Goal: Task Accomplishment & Management: Complete application form

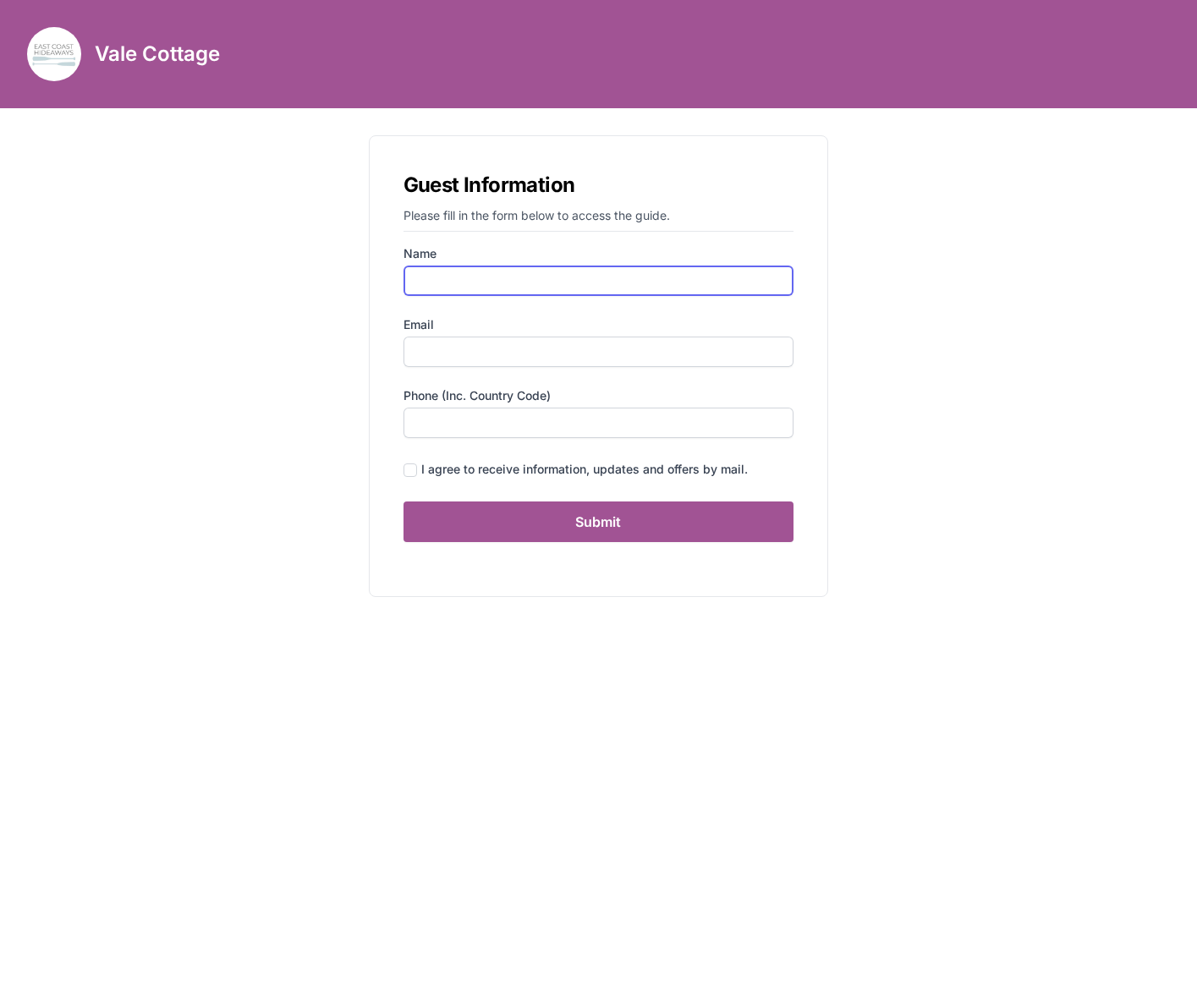
click at [488, 268] on input "Name" at bounding box center [599, 281] width 391 height 31
type input "k"
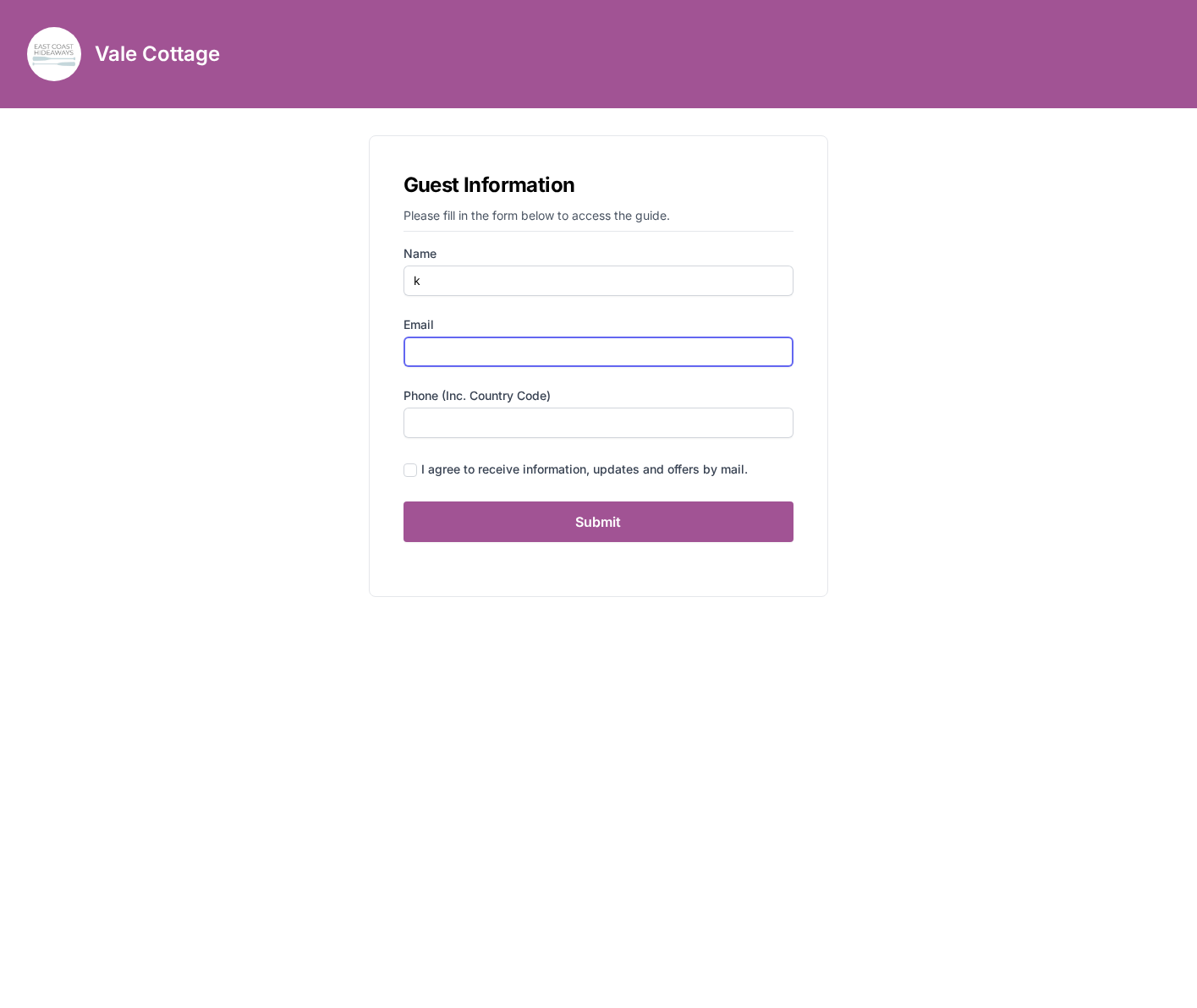
click at [465, 348] on input "Email" at bounding box center [599, 352] width 391 height 31
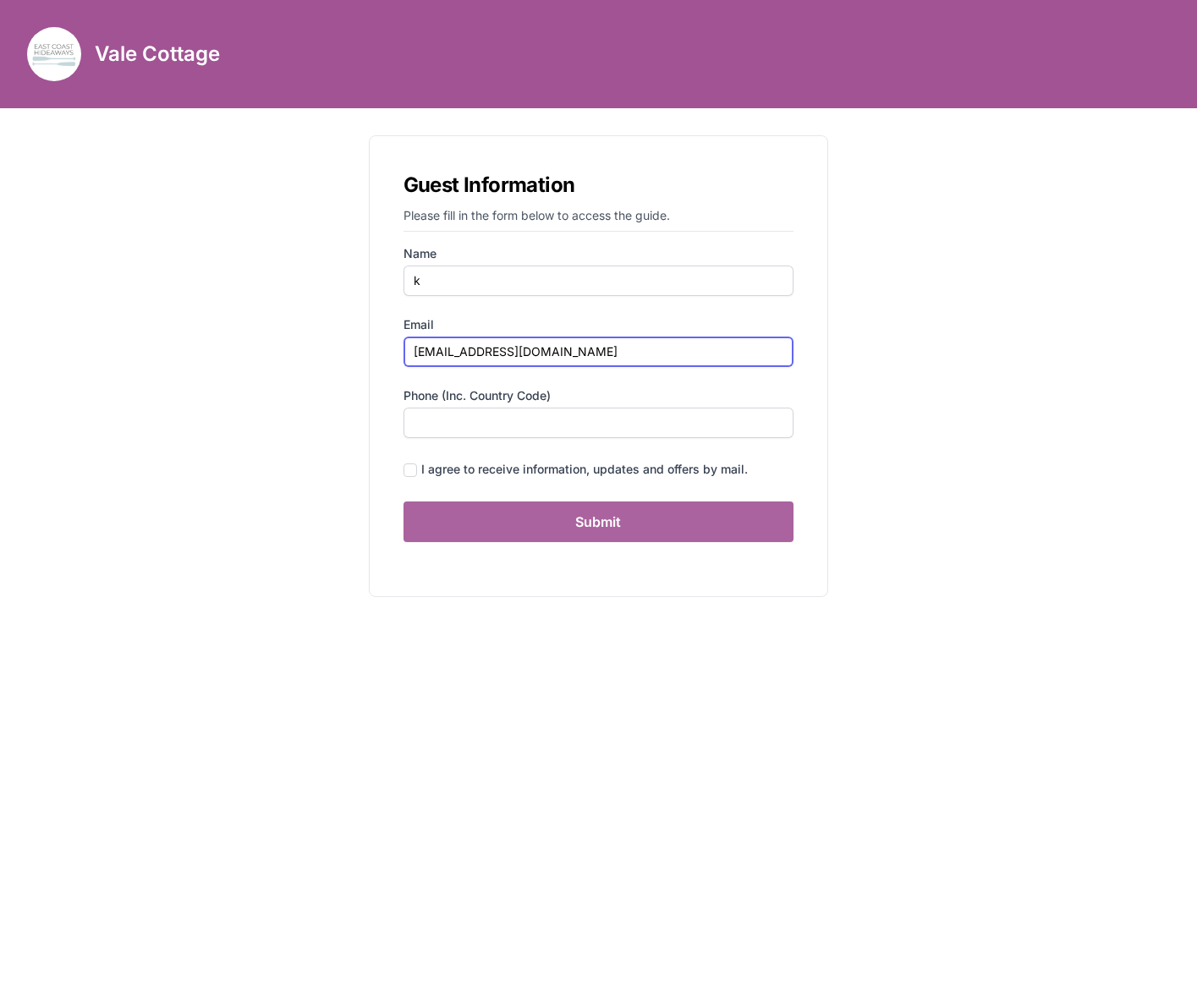
type input "[EMAIL_ADDRESS][DOMAIN_NAME]"
click at [486, 527] on input "Submit" at bounding box center [599, 521] width 391 height 41
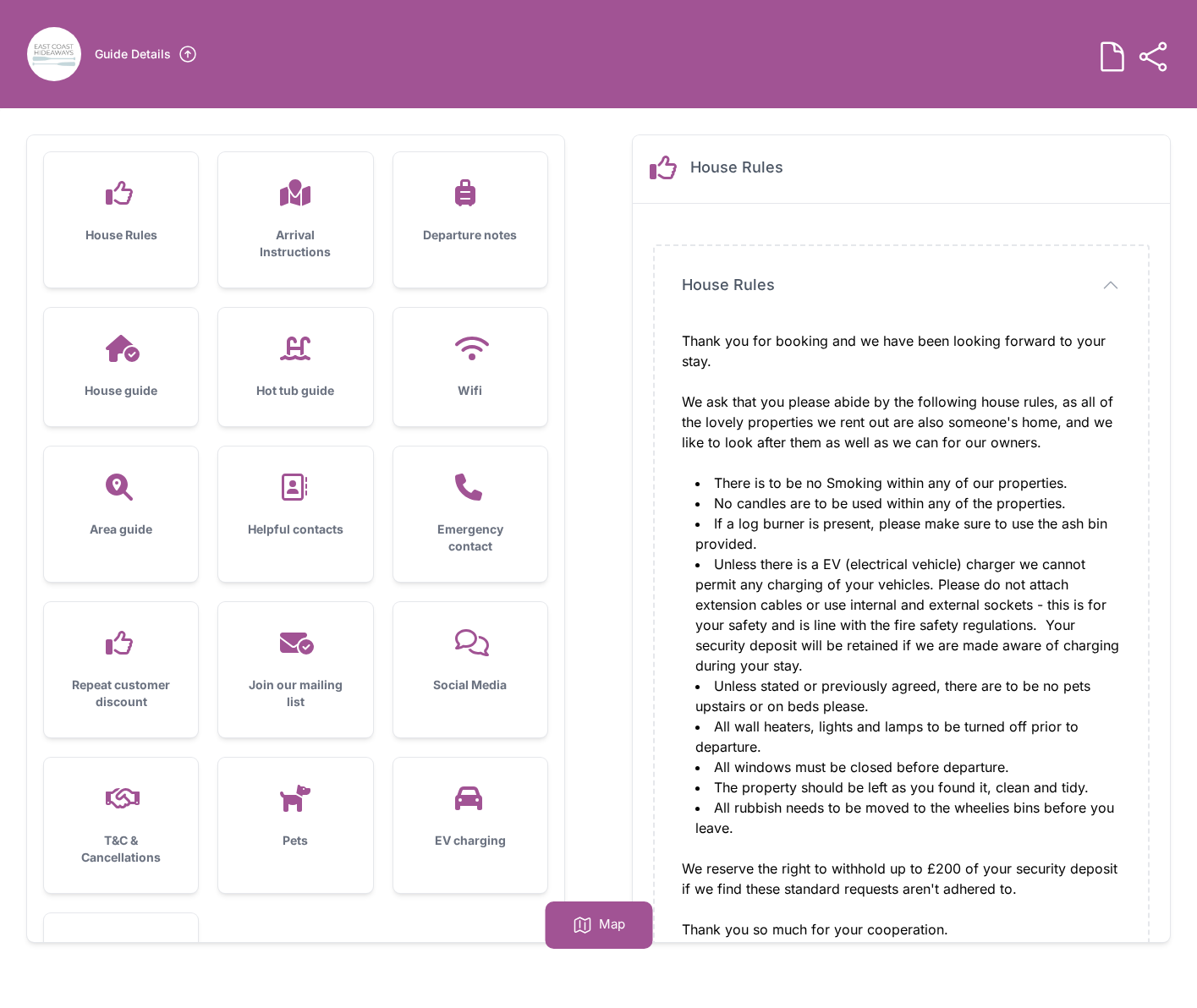
click at [299, 234] on h3 "Arrival Instructions" at bounding box center [295, 243] width 100 height 33
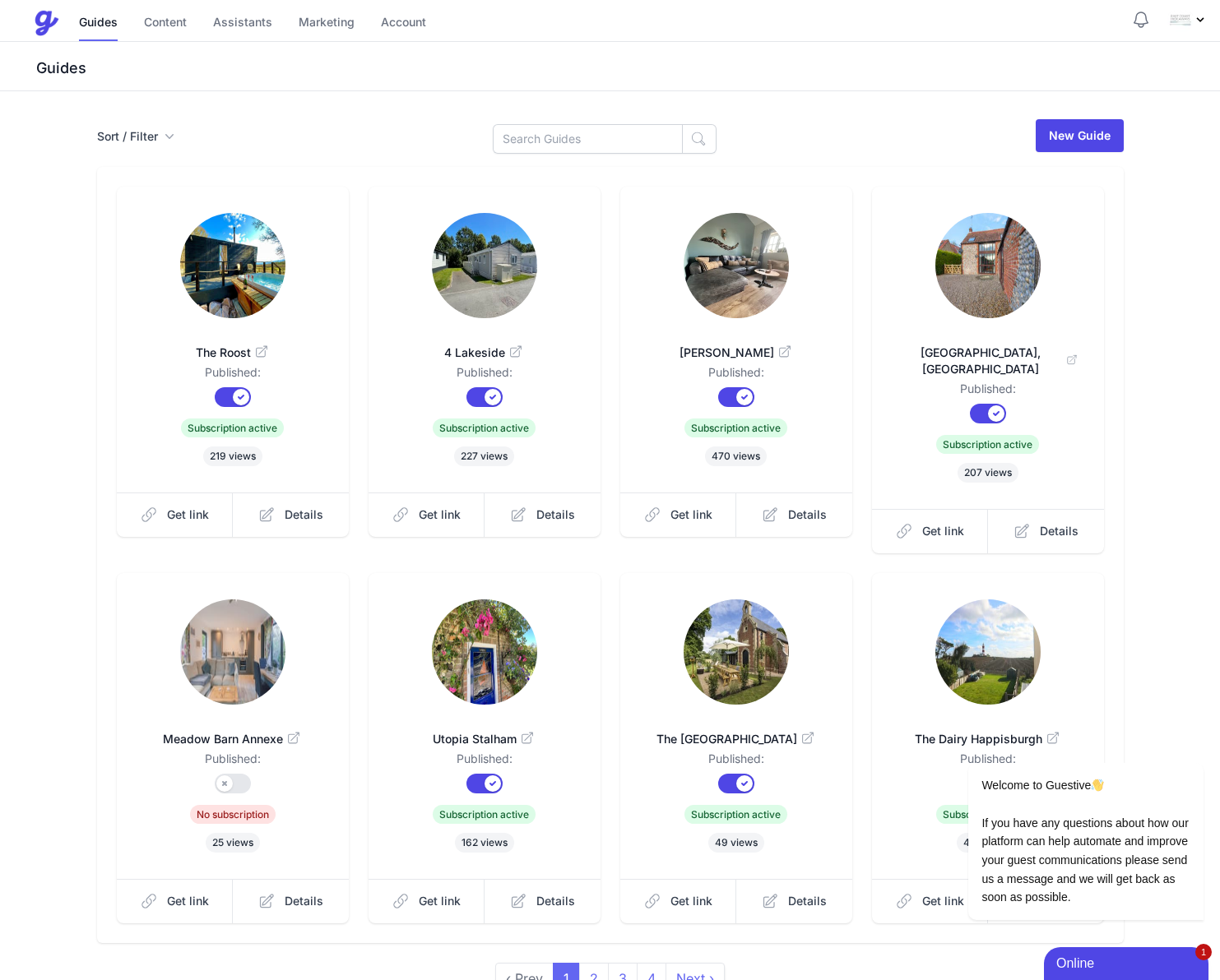
scroll to position [84, 0]
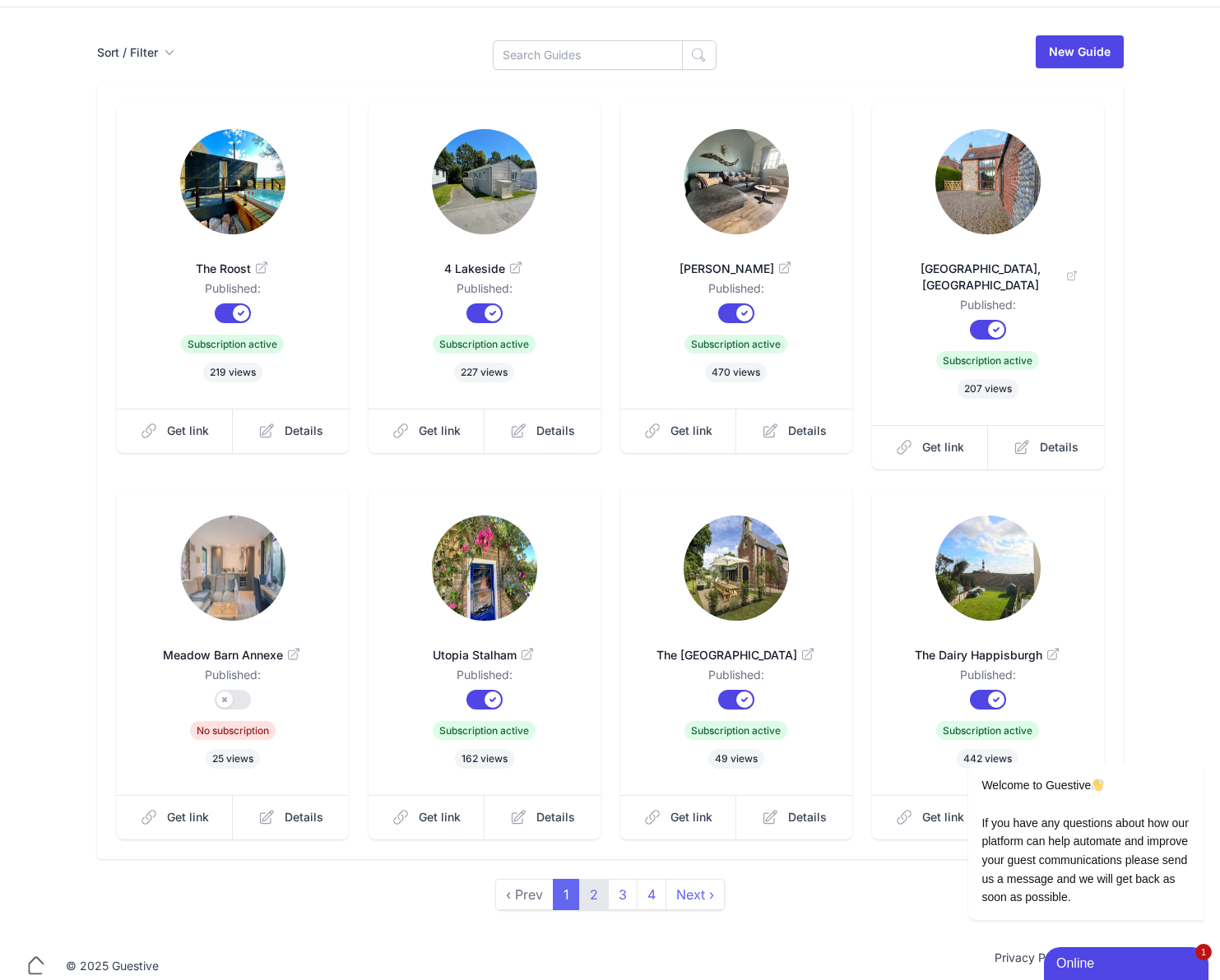
click at [599, 879] on link "2" at bounding box center [594, 895] width 30 height 32
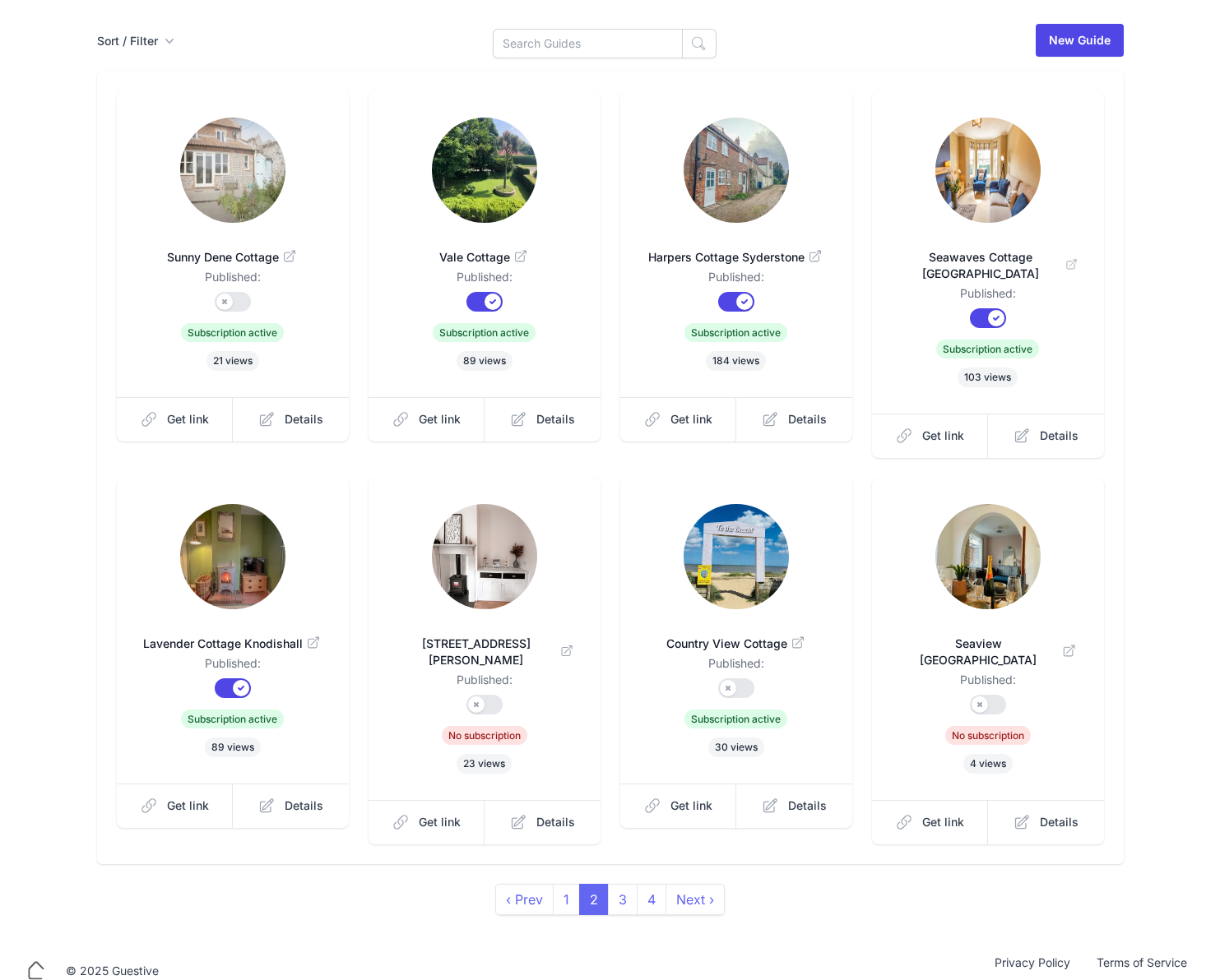
scroll to position [100, 0]
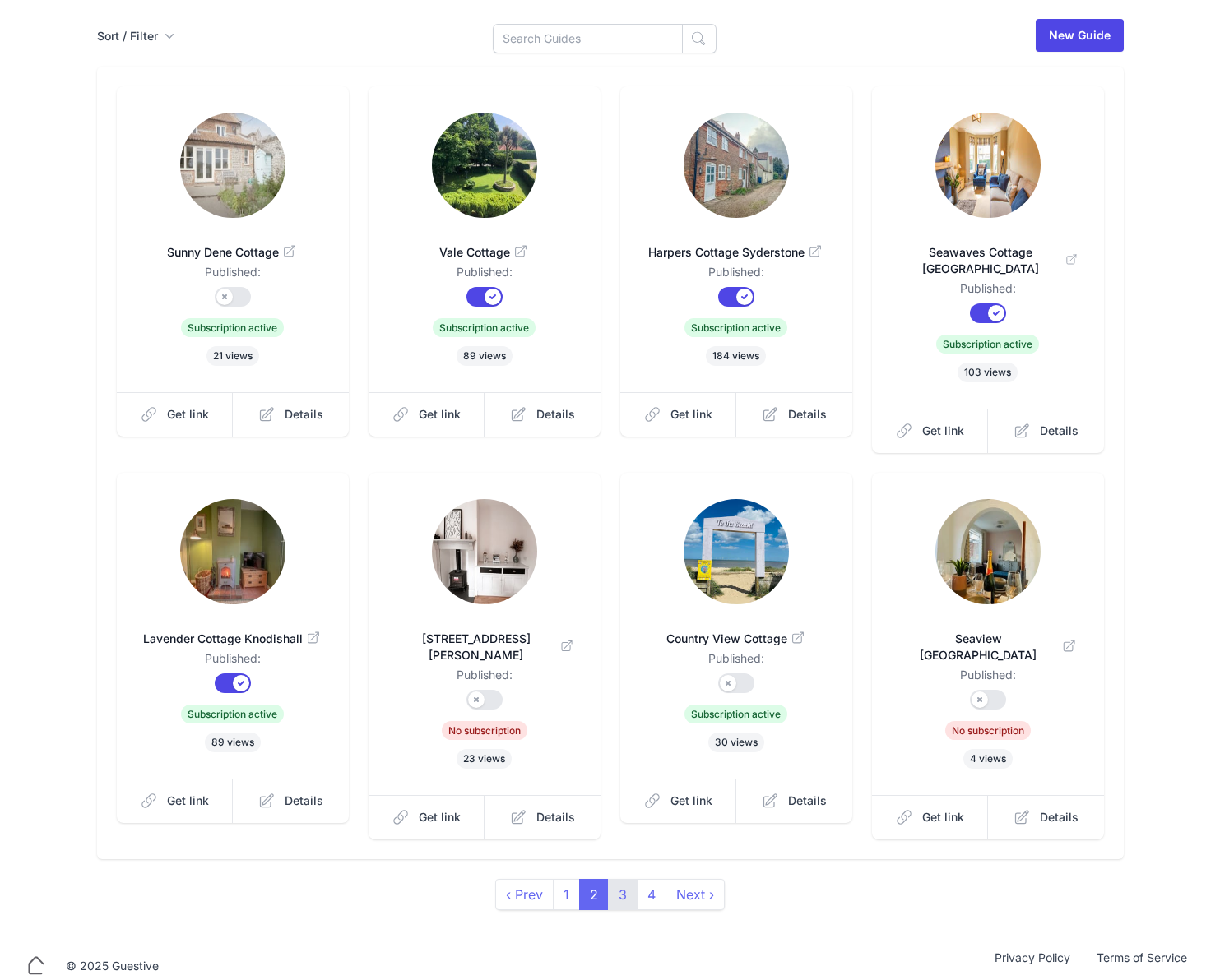
click at [622, 879] on link "3" at bounding box center [623, 895] width 30 height 32
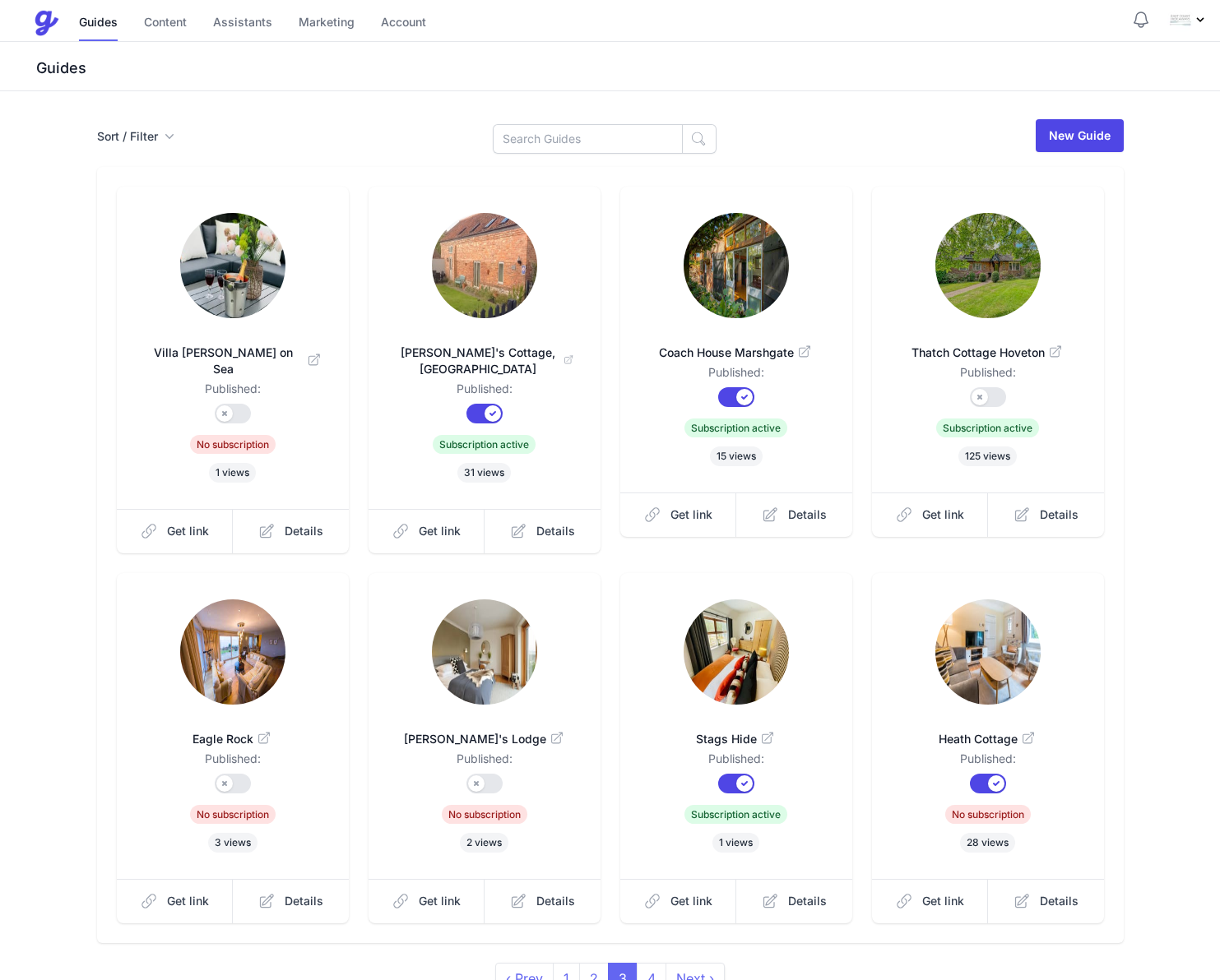
scroll to position [100, 0]
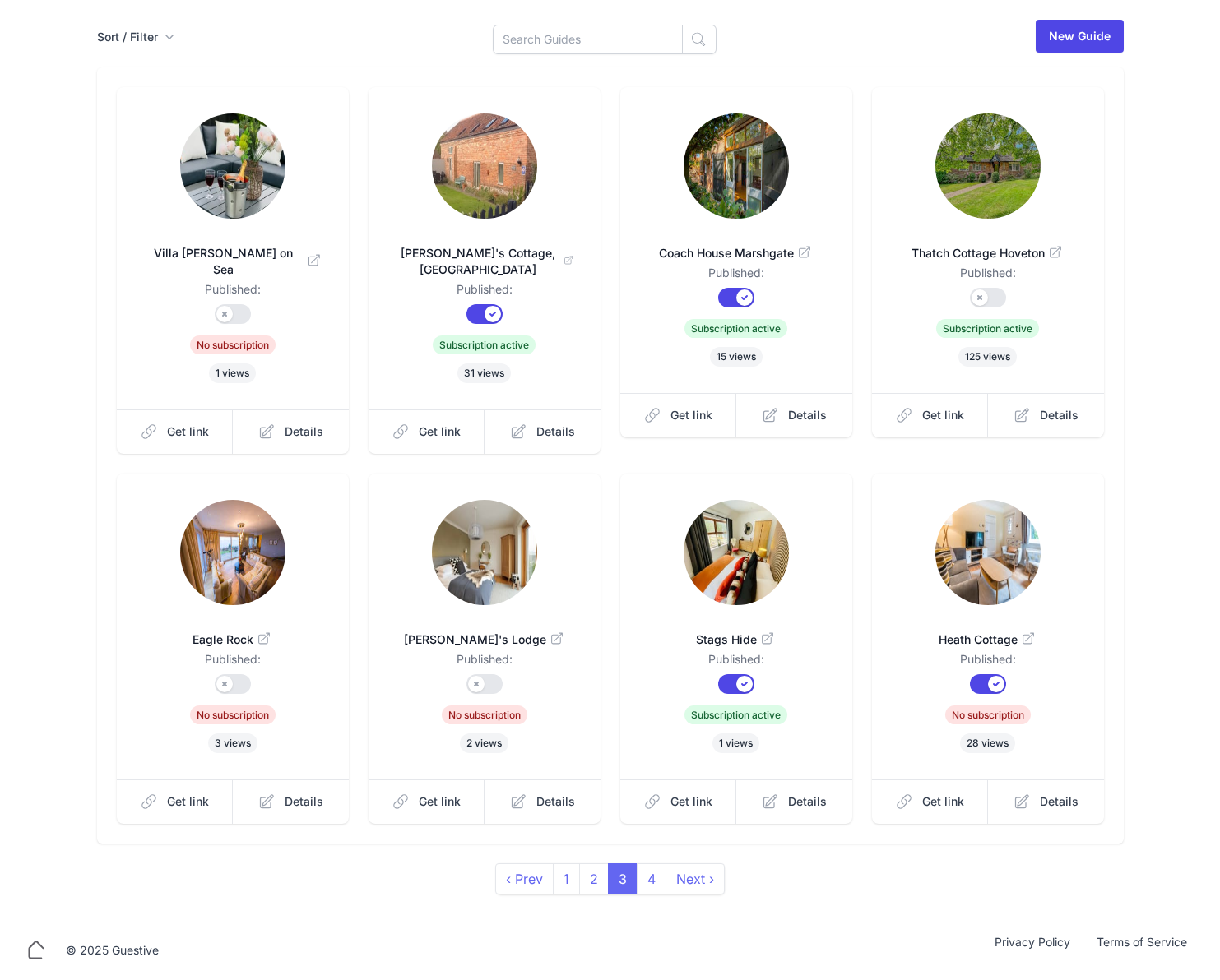
click at [228, 168] on img at bounding box center [233, 166] width 106 height 106
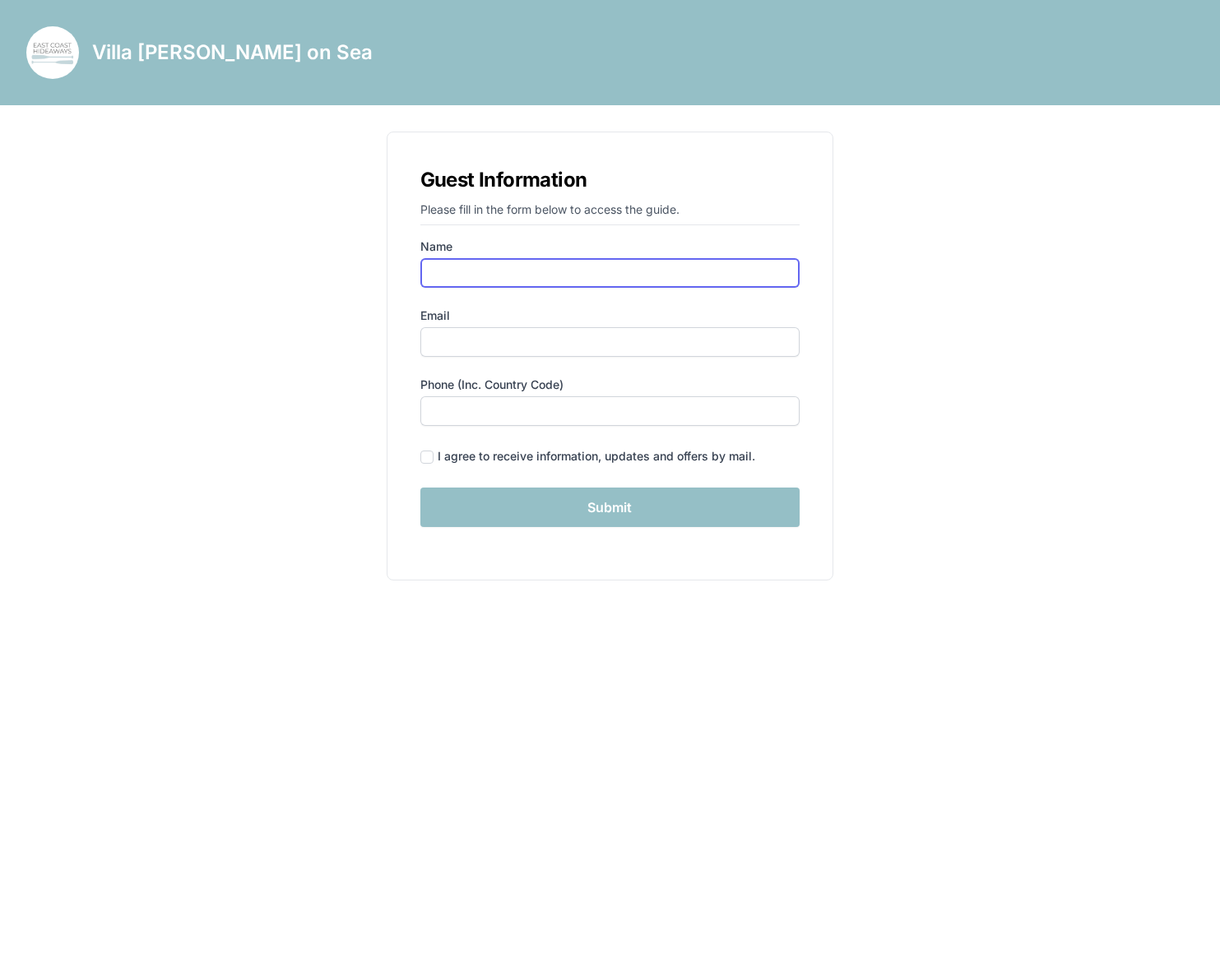
click at [488, 274] on input "Name" at bounding box center [610, 274] width 380 height 30
type input "k"
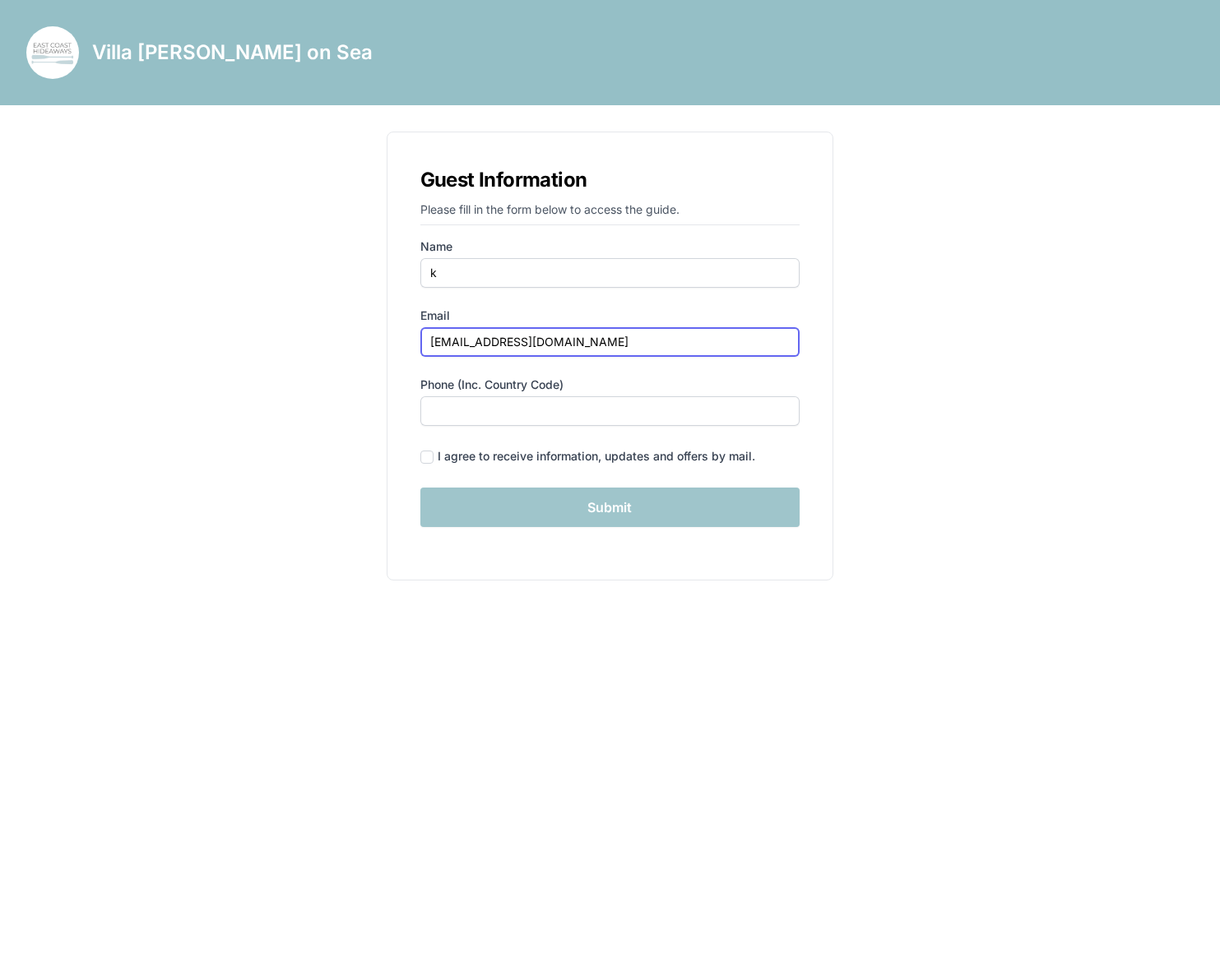
type input "missyaero@gmail.com"
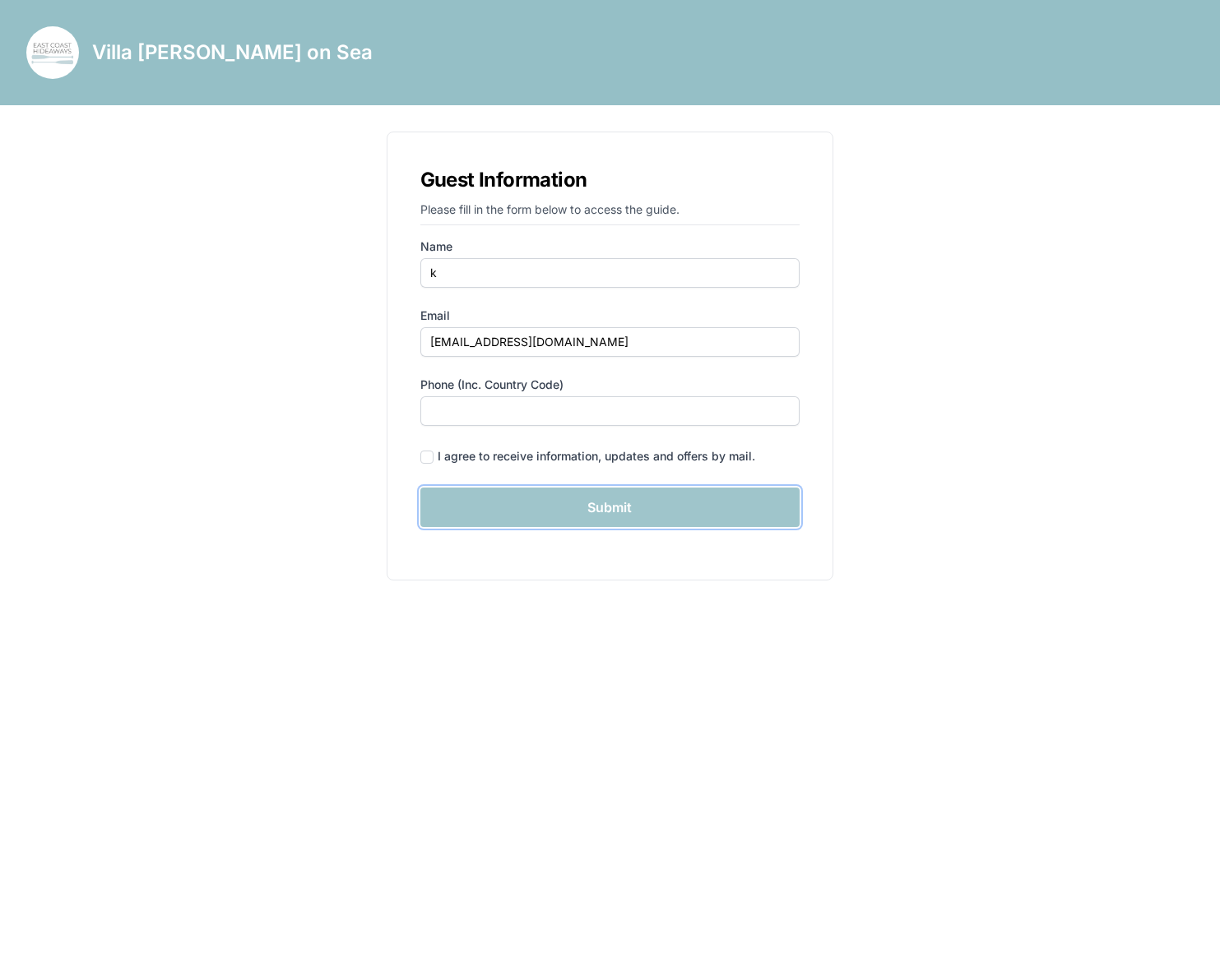
click at [500, 501] on input "Submit" at bounding box center [610, 507] width 380 height 40
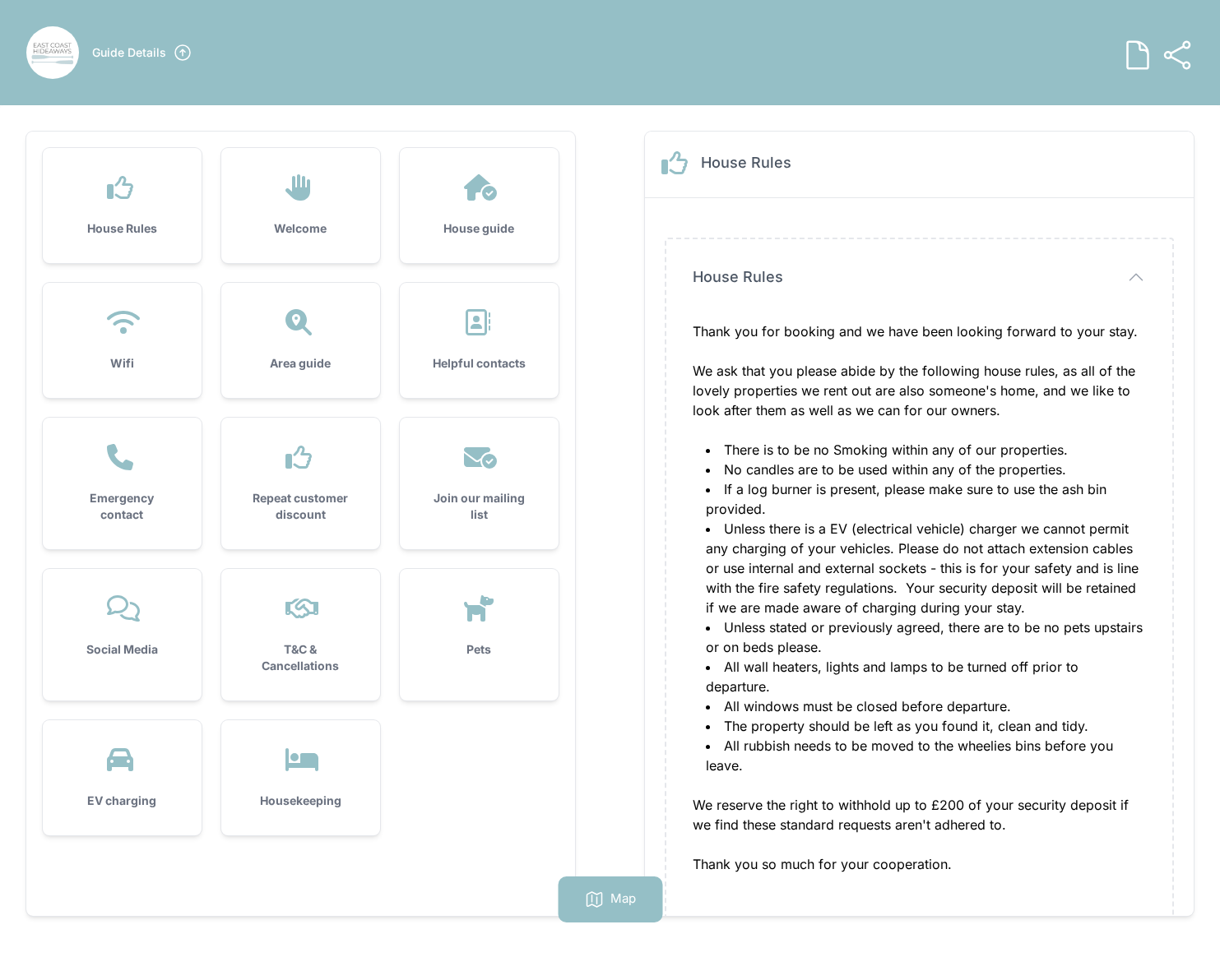
click at [239, 197] on div "Welcome" at bounding box center [301, 205] width 158 height 115
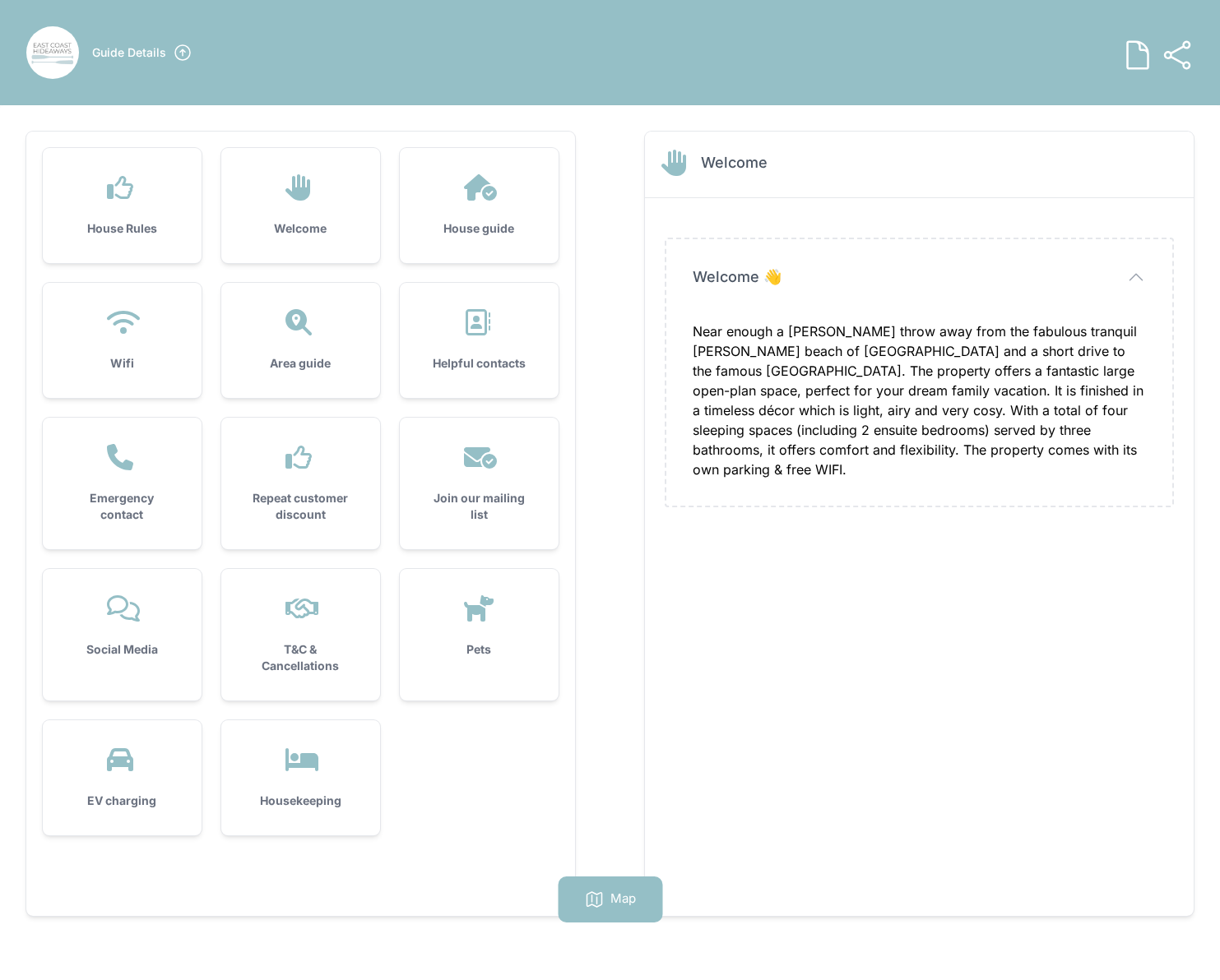
click at [158, 213] on div "House Rules" at bounding box center [122, 205] width 158 height 115
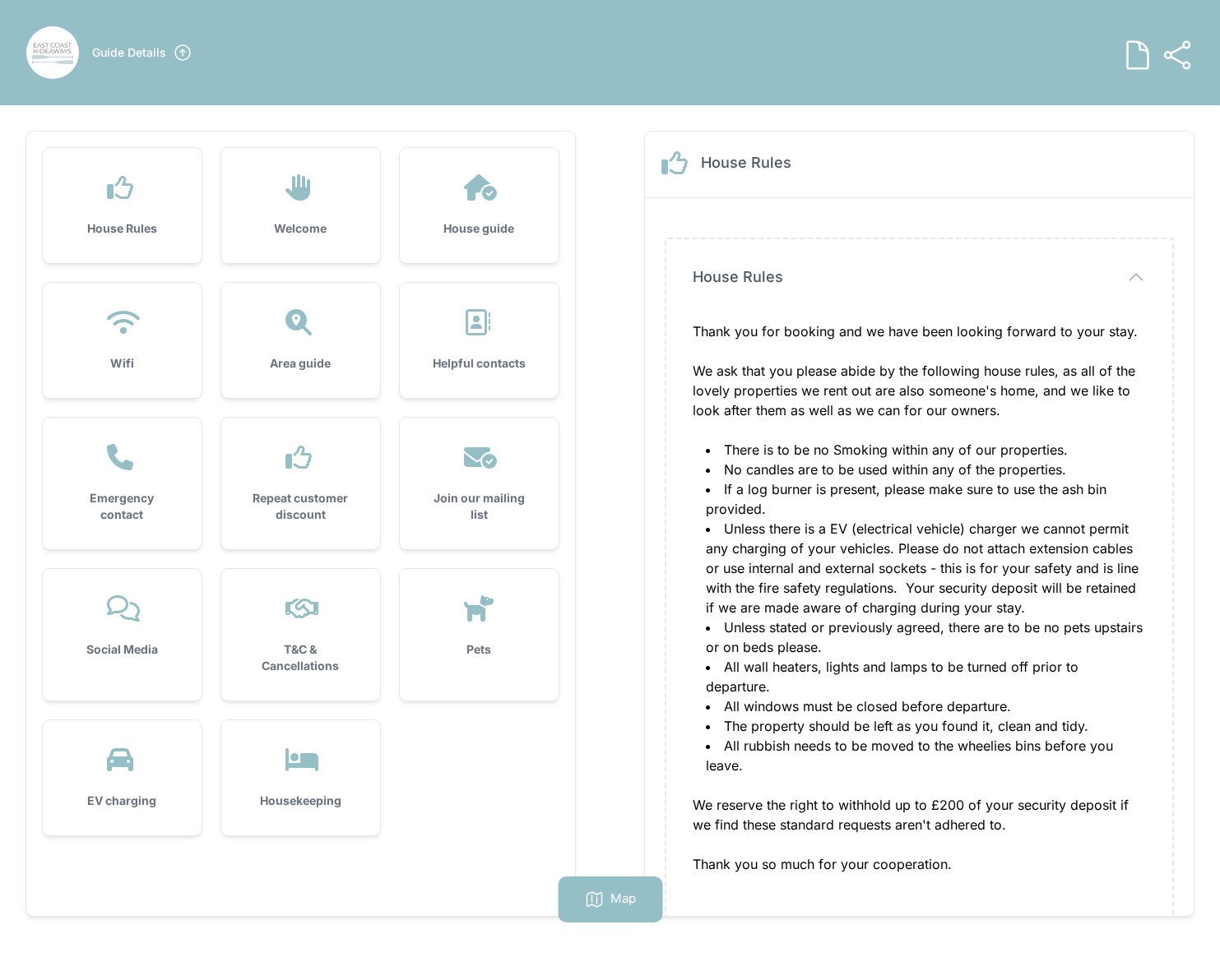
click at [298, 223] on h3 "Welcome" at bounding box center [300, 229] width 106 height 17
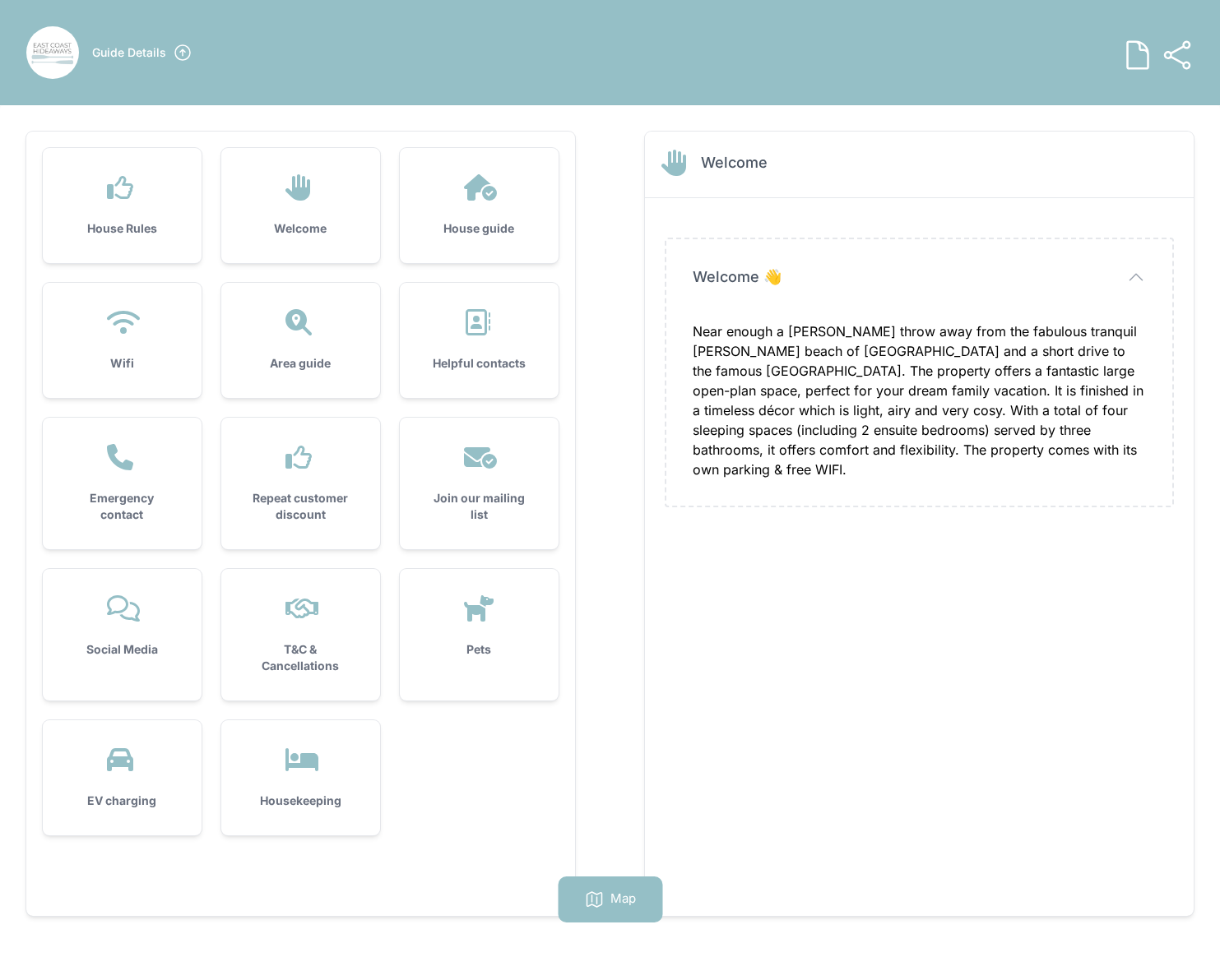
click at [515, 225] on h3 "House guide" at bounding box center [479, 229] width 106 height 17
